Goal: Find specific page/section

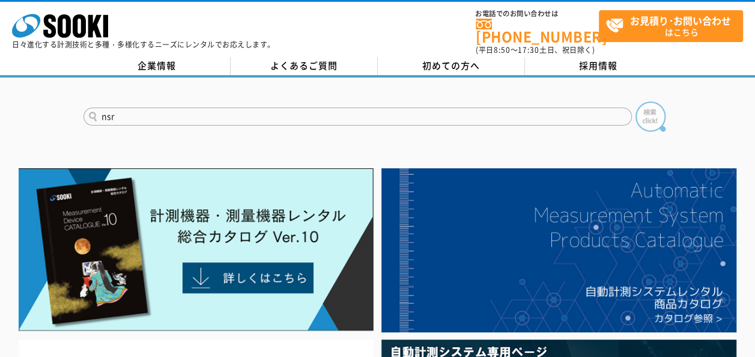
type input "nsr"
click at [644, 112] on img at bounding box center [651, 117] width 30 height 30
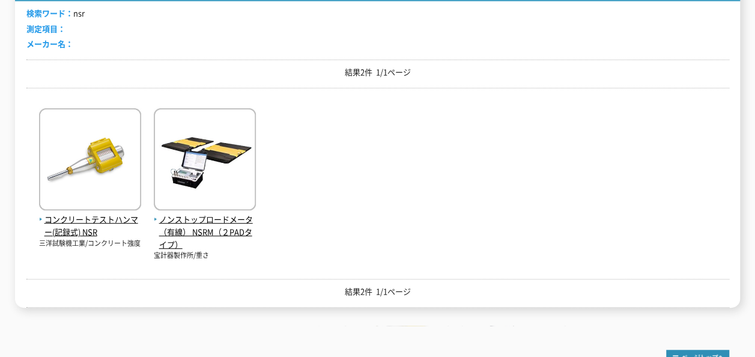
scroll to position [240, 0]
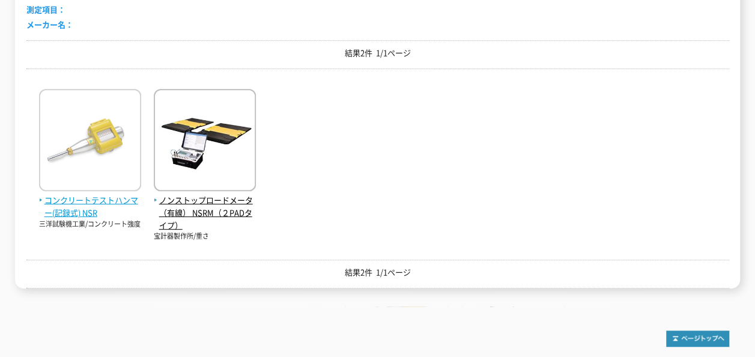
click at [102, 194] on span "コンクリートテストハンマー(記録式) NSR" at bounding box center [90, 206] width 102 height 25
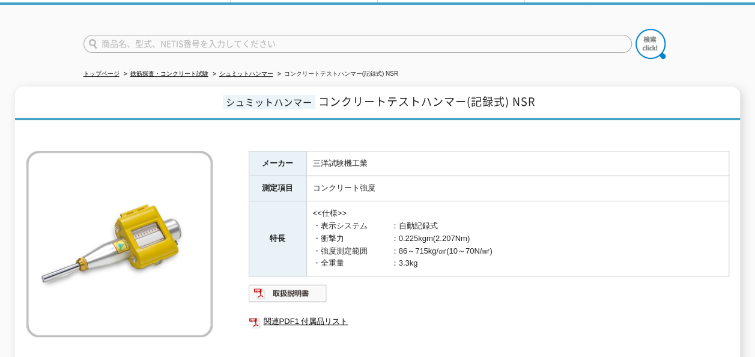
scroll to position [180, 0]
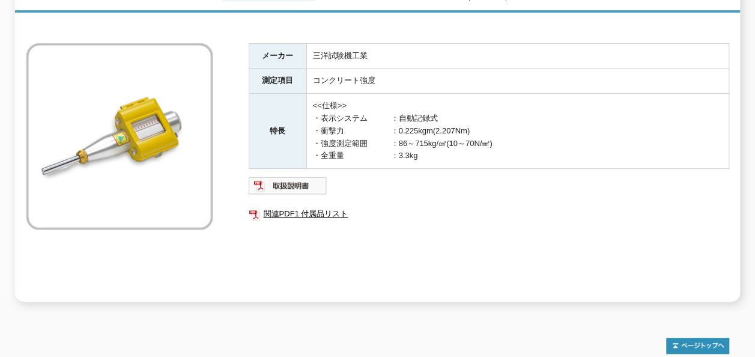
click at [359, 247] on div "メーカー 三洋試験機工業 測定項目 コンクリート強度 特長 <<仕様>> ・表示システム　　　：自動記録式 ・衝撃力　　　　　　：0.225kgm(2.207…" at bounding box center [489, 172] width 481 height 258
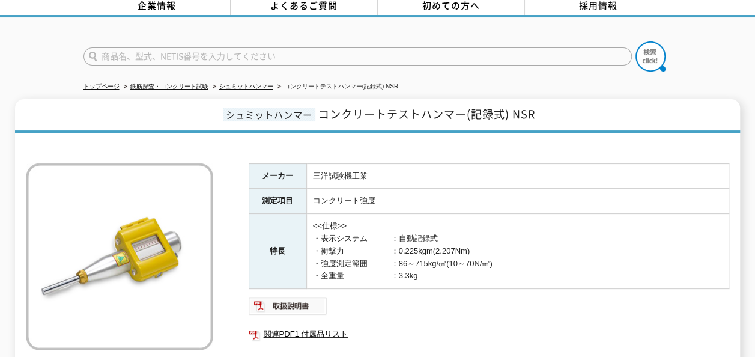
scroll to position [120, 0]
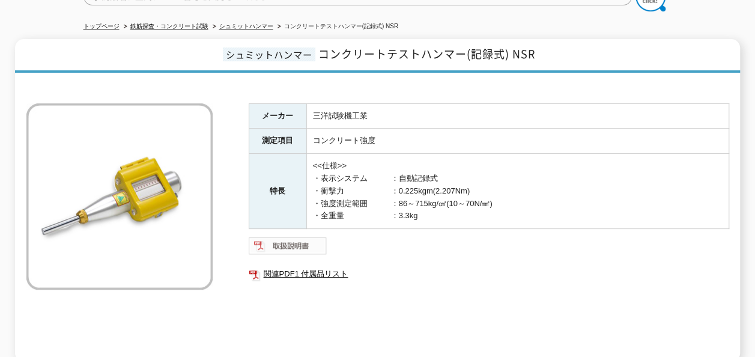
click at [281, 240] on img at bounding box center [288, 245] width 79 height 19
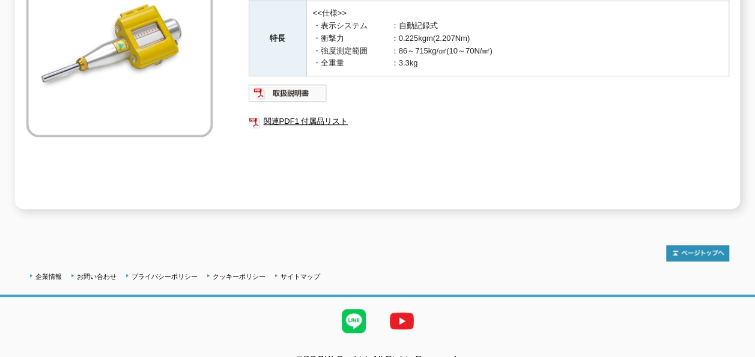
scroll to position [287, 0]
